Goal: Find specific page/section: Find specific page/section

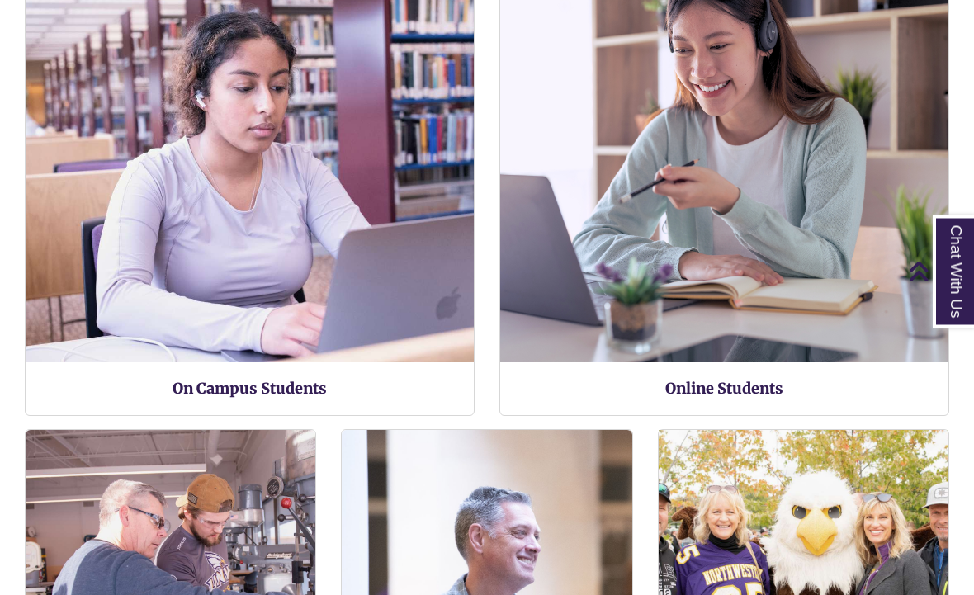
scroll to position [8, 8]
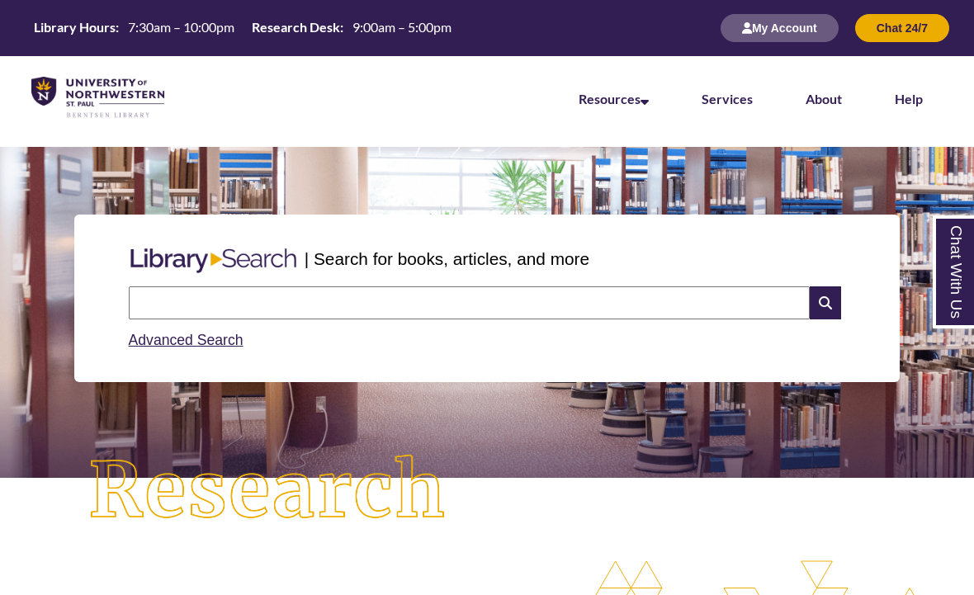
click at [726, 110] on li "Services" at bounding box center [727, 97] width 104 height 83
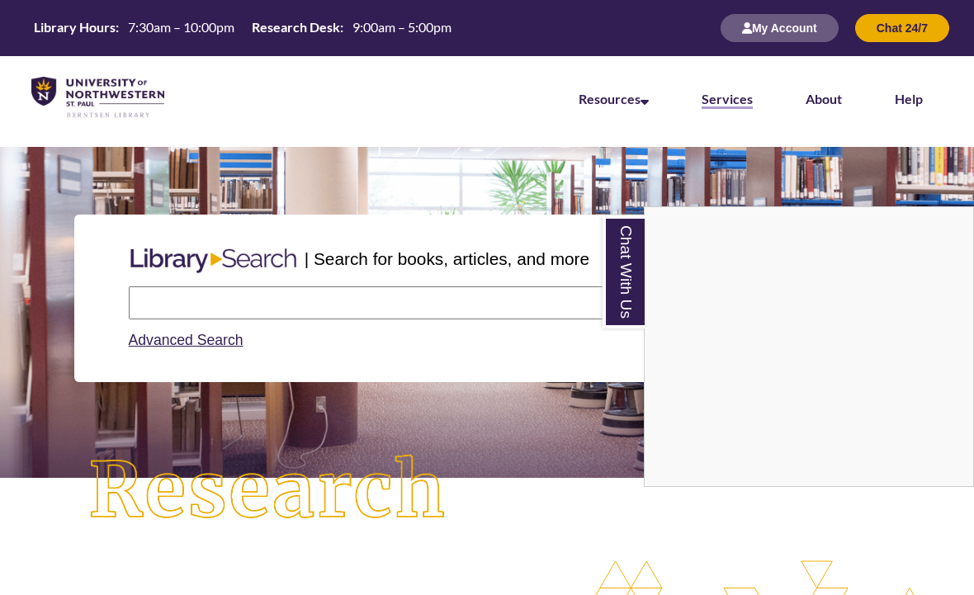
click at [731, 105] on link "Services" at bounding box center [727, 100] width 51 height 18
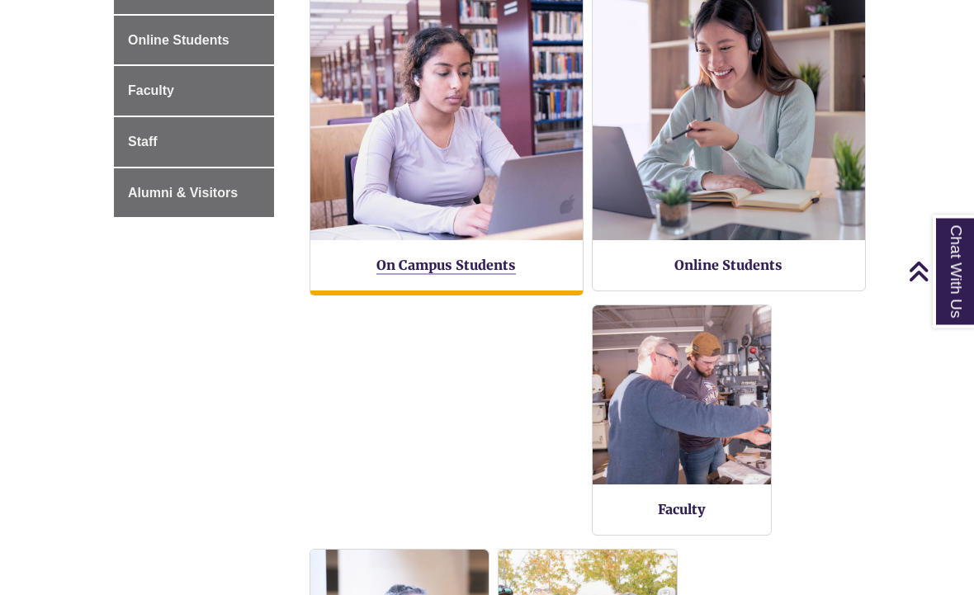
scroll to position [400, 0]
click at [465, 271] on link "On Campus Students" at bounding box center [446, 266] width 140 height 18
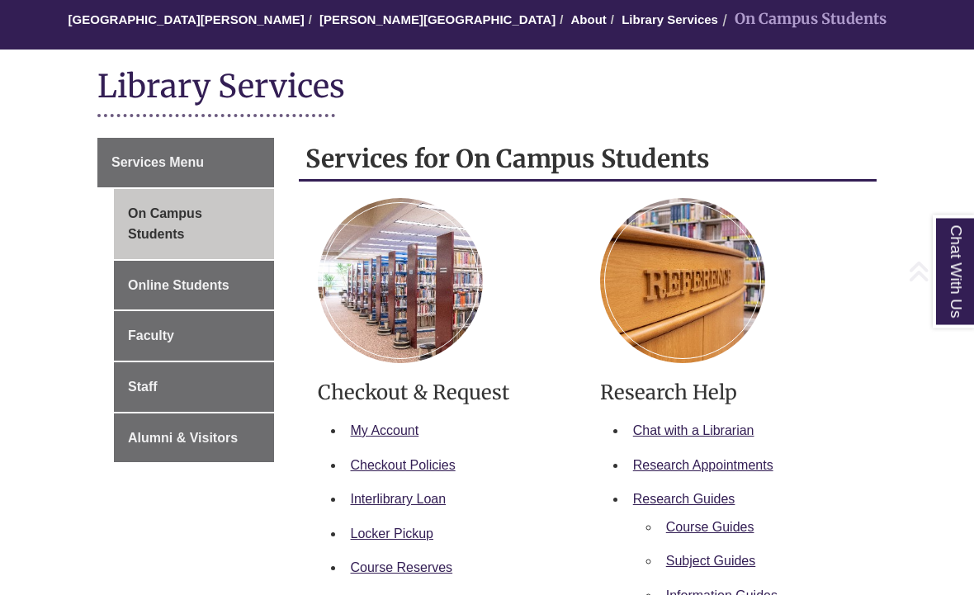
scroll to position [160, 0]
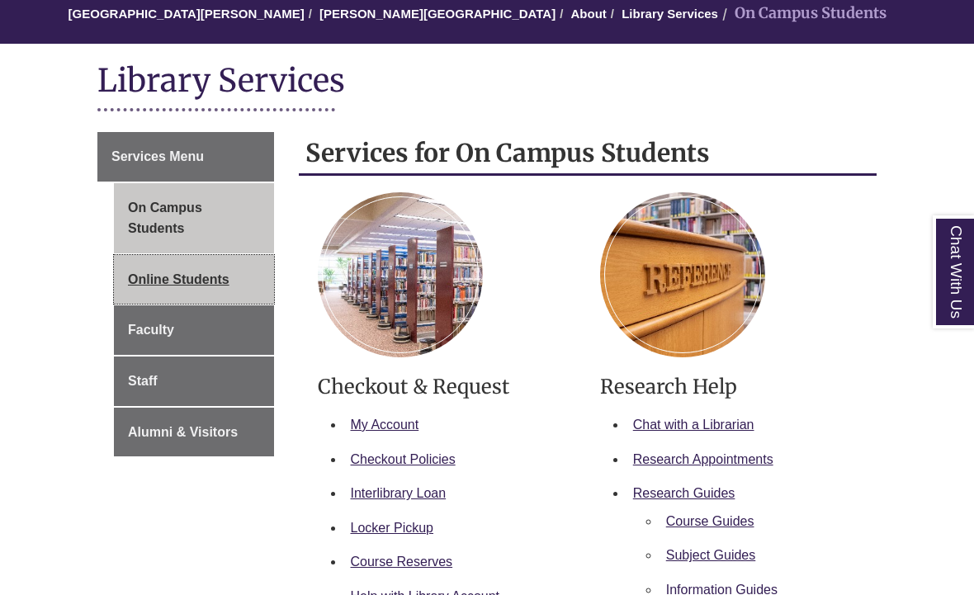
click at [222, 291] on link "Online Students" at bounding box center [194, 280] width 160 height 50
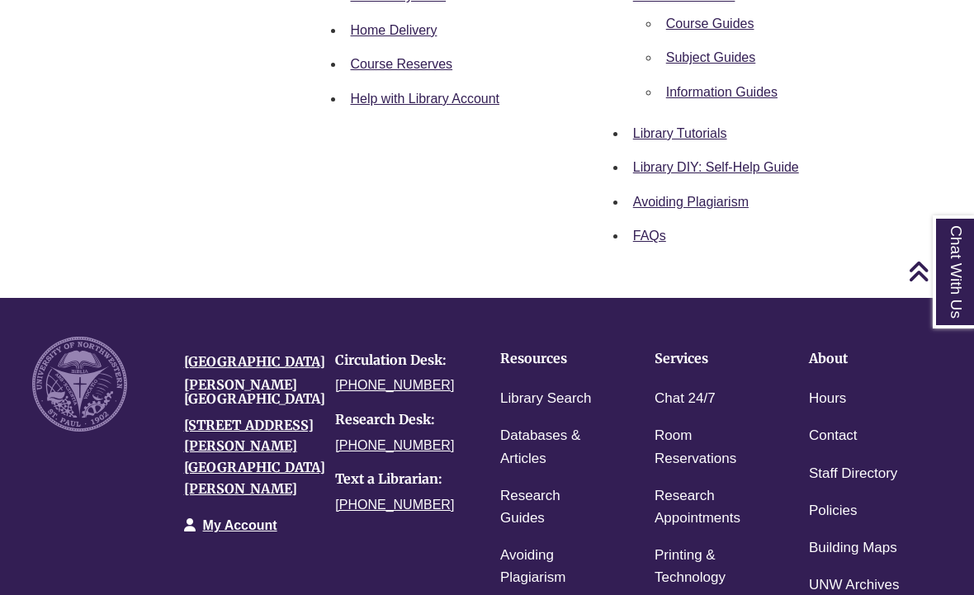
scroll to position [687, 0]
